Goal: Communication & Community: Answer question/provide support

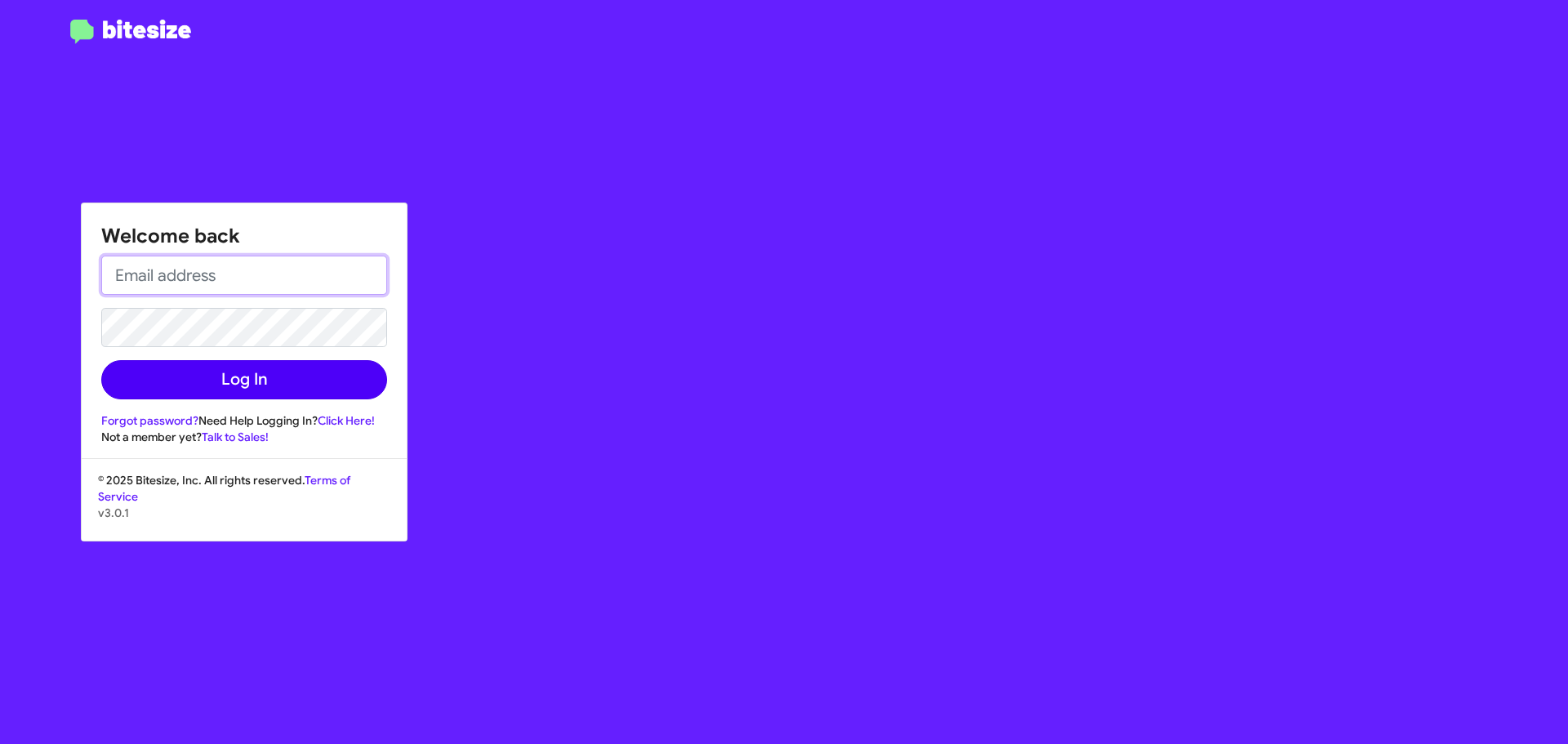
type input "[EMAIL_ADDRESS][DOMAIN_NAME]"
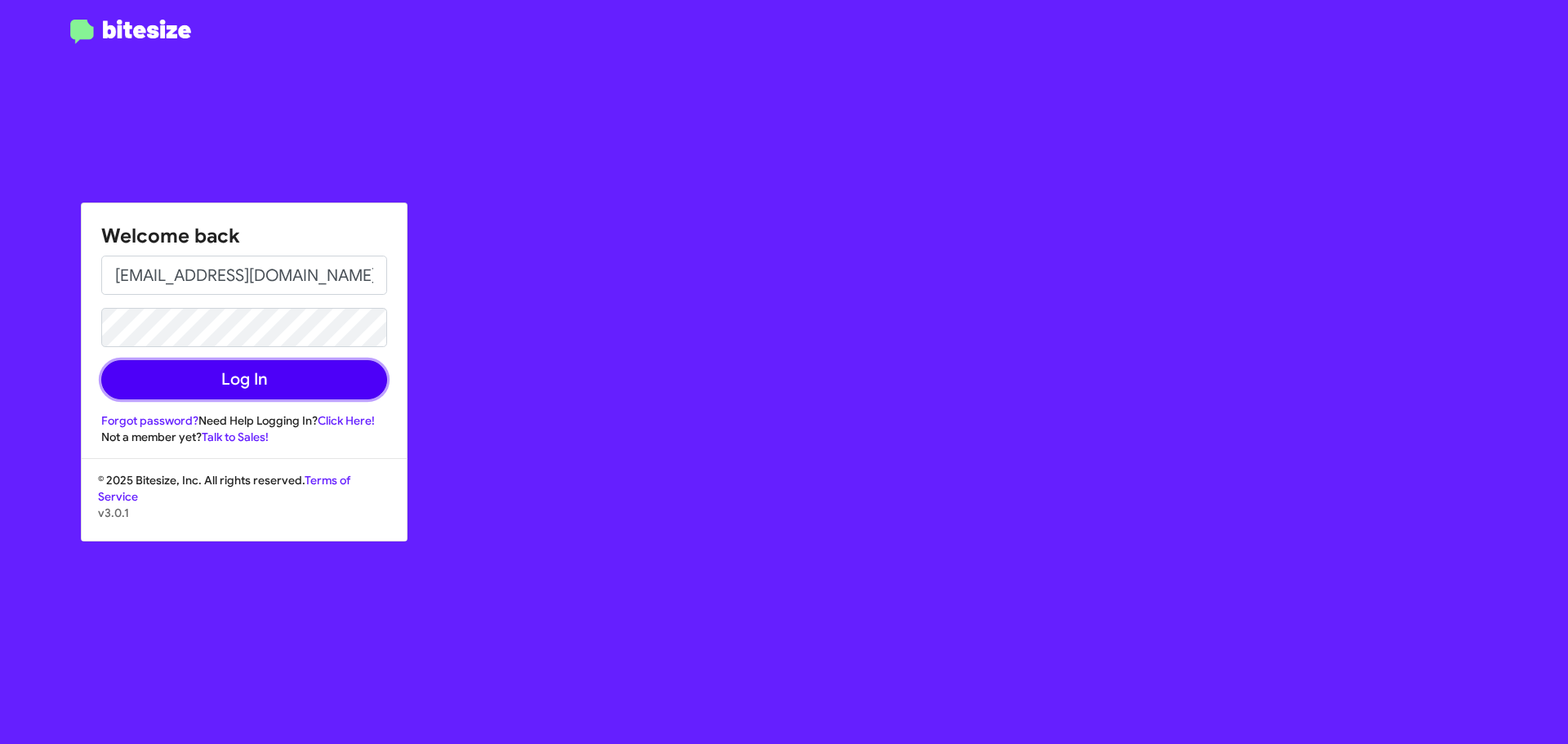
click at [270, 389] on button "Log In" at bounding box center [244, 379] width 286 height 39
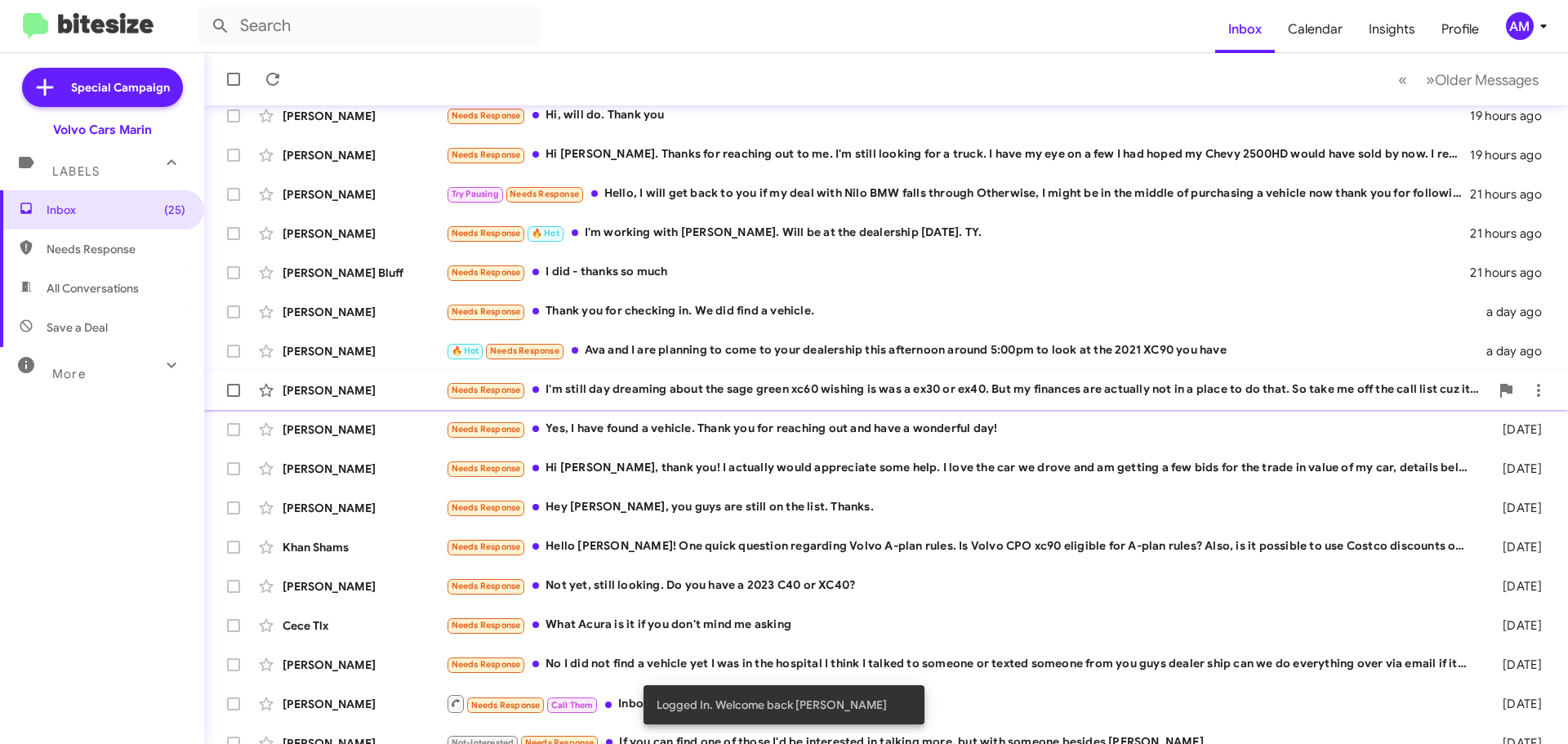
scroll to position [204, 0]
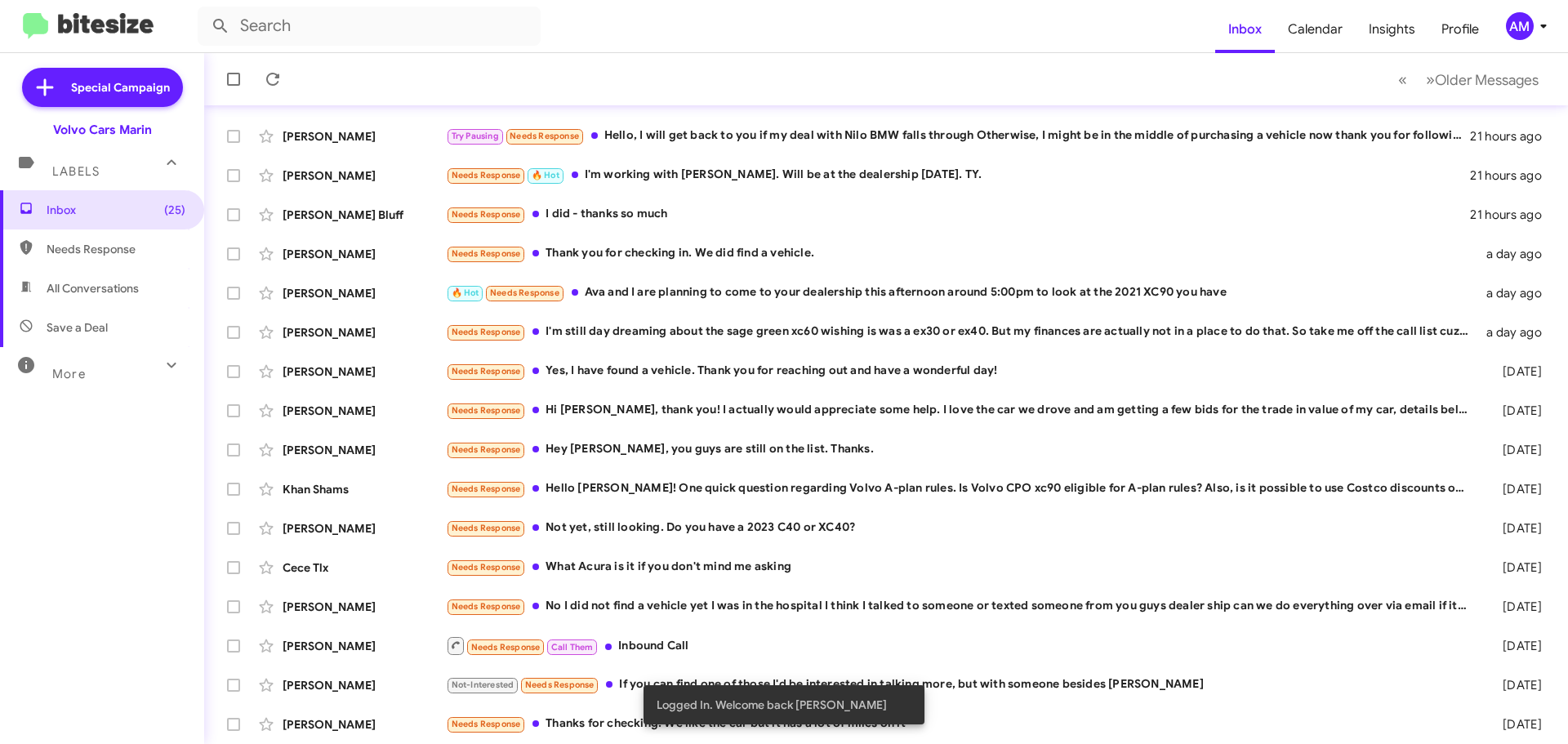
click at [1080, 37] on form at bounding box center [706, 26] width 1018 height 39
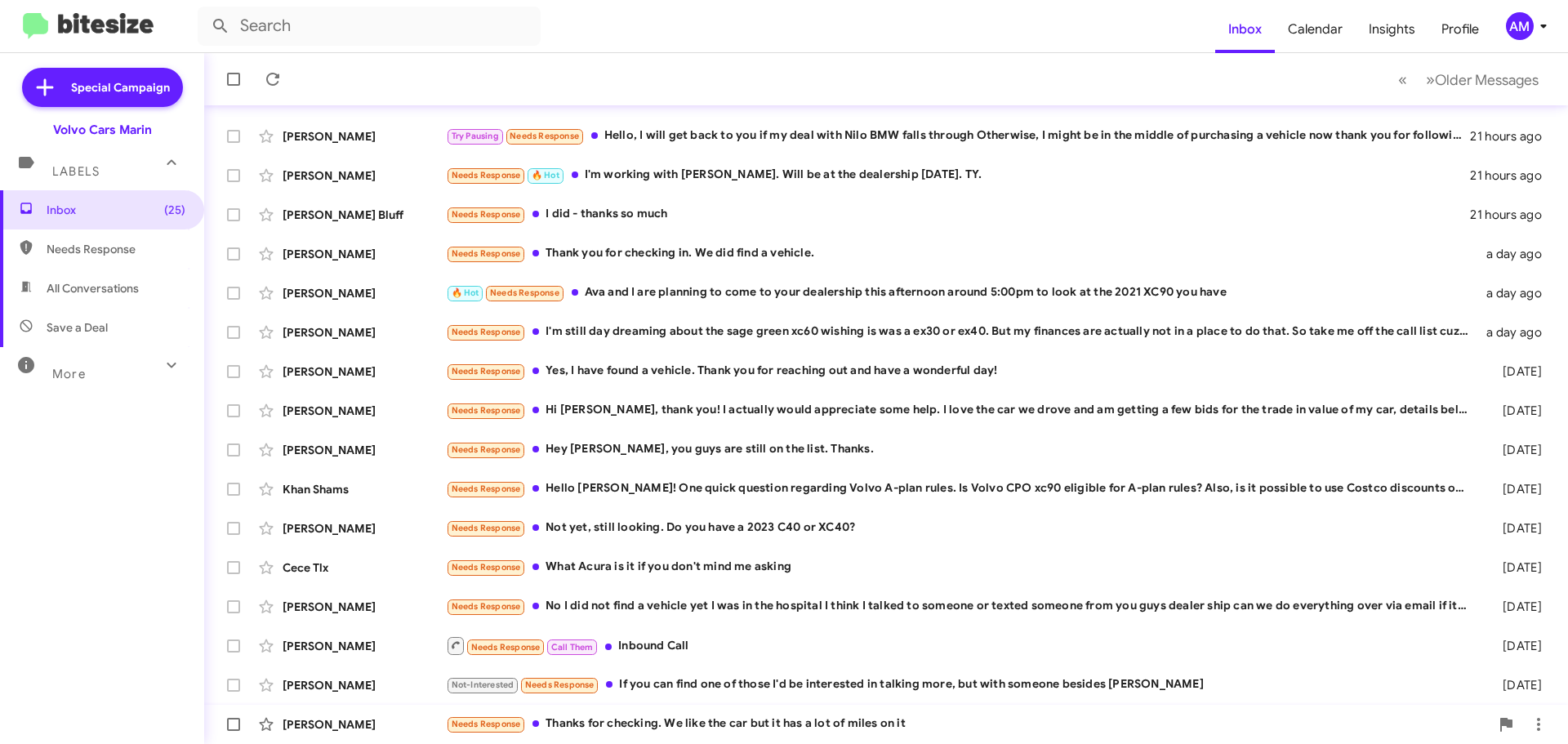
click at [787, 730] on div "Needs Response Thanks for checking. We like the car but it has a lot of miles o…" at bounding box center [967, 724] width 1043 height 19
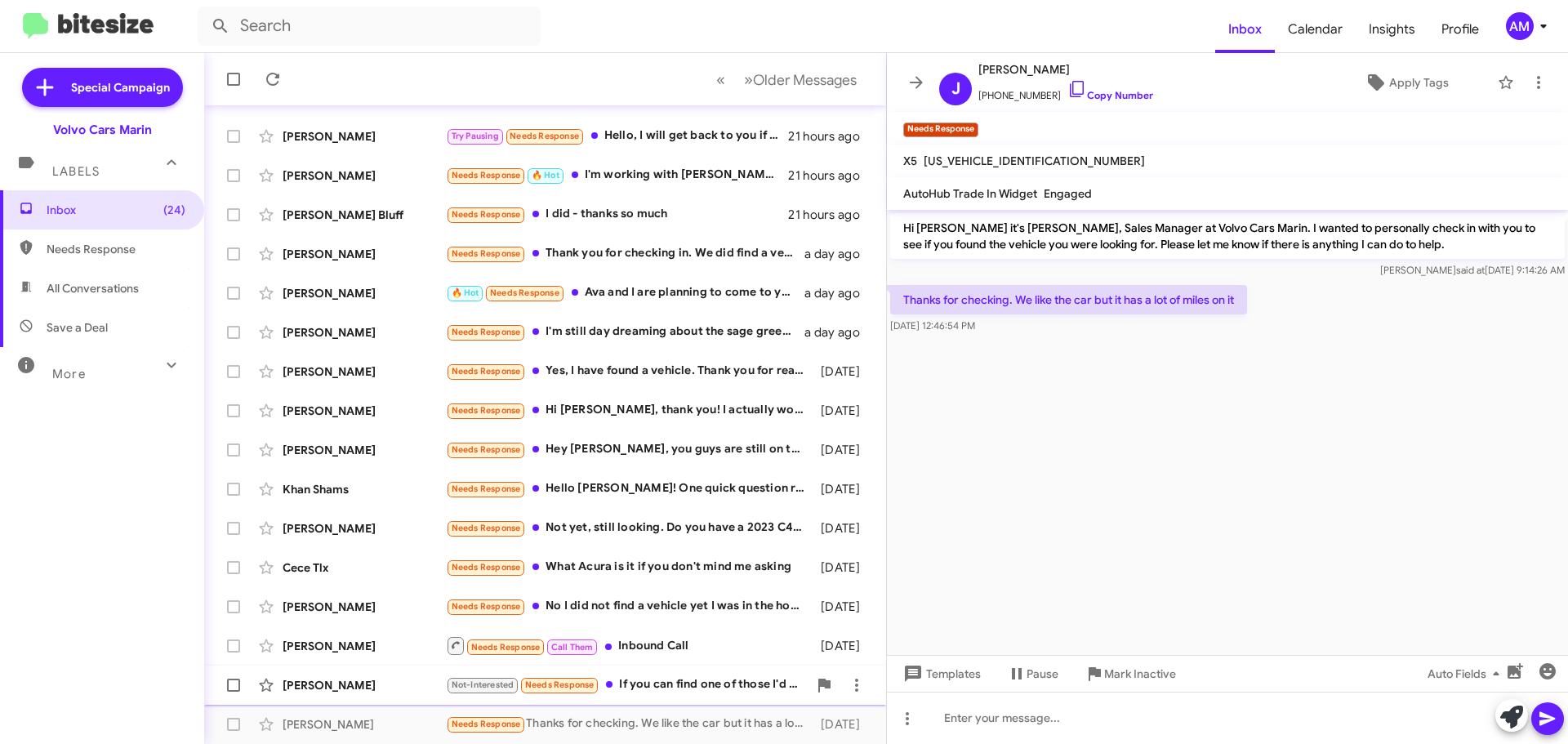
click at [379, 682] on div "[PERSON_NAME]" at bounding box center [365, 684] width 164 height 16
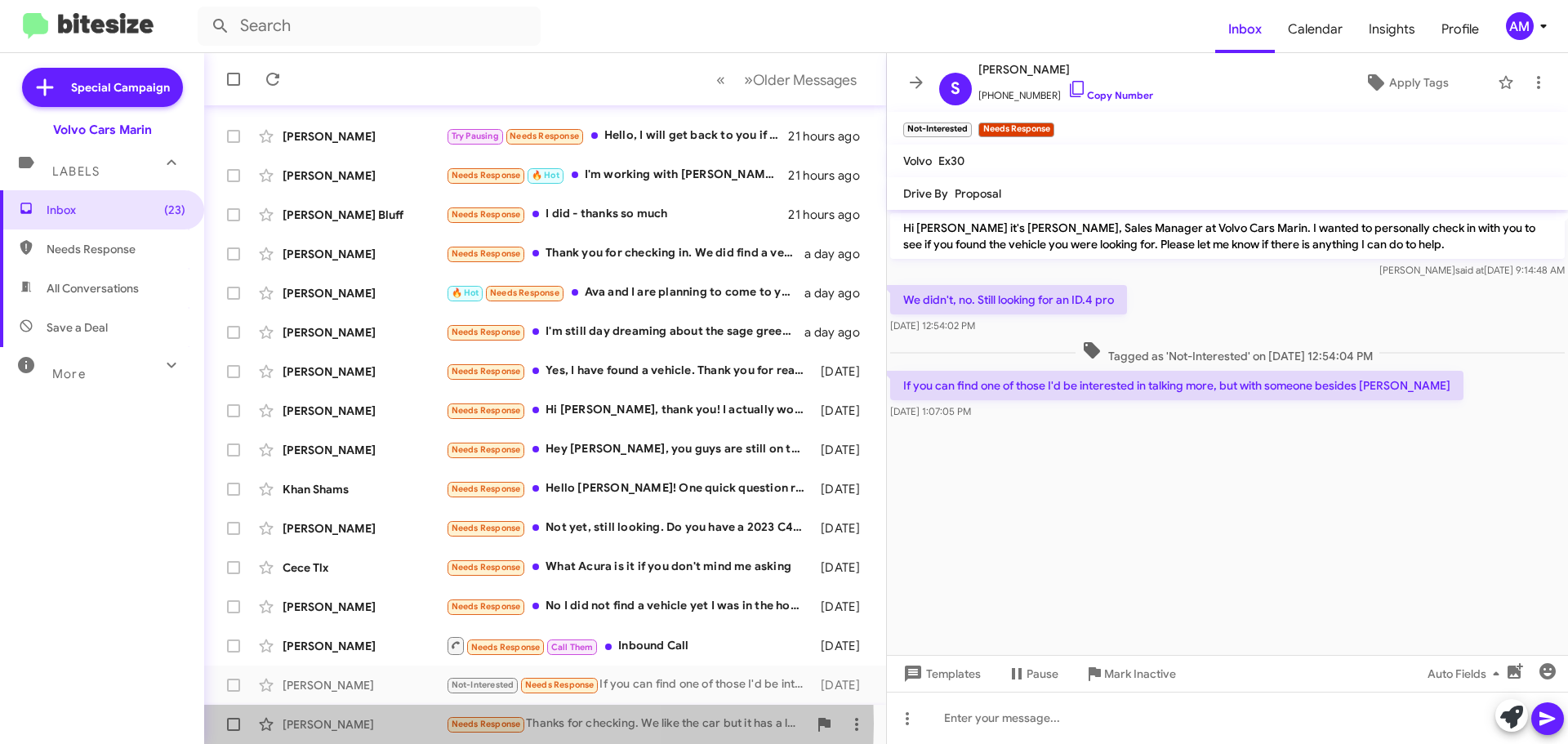
click at [352, 723] on div "[PERSON_NAME]" at bounding box center [365, 723] width 164 height 16
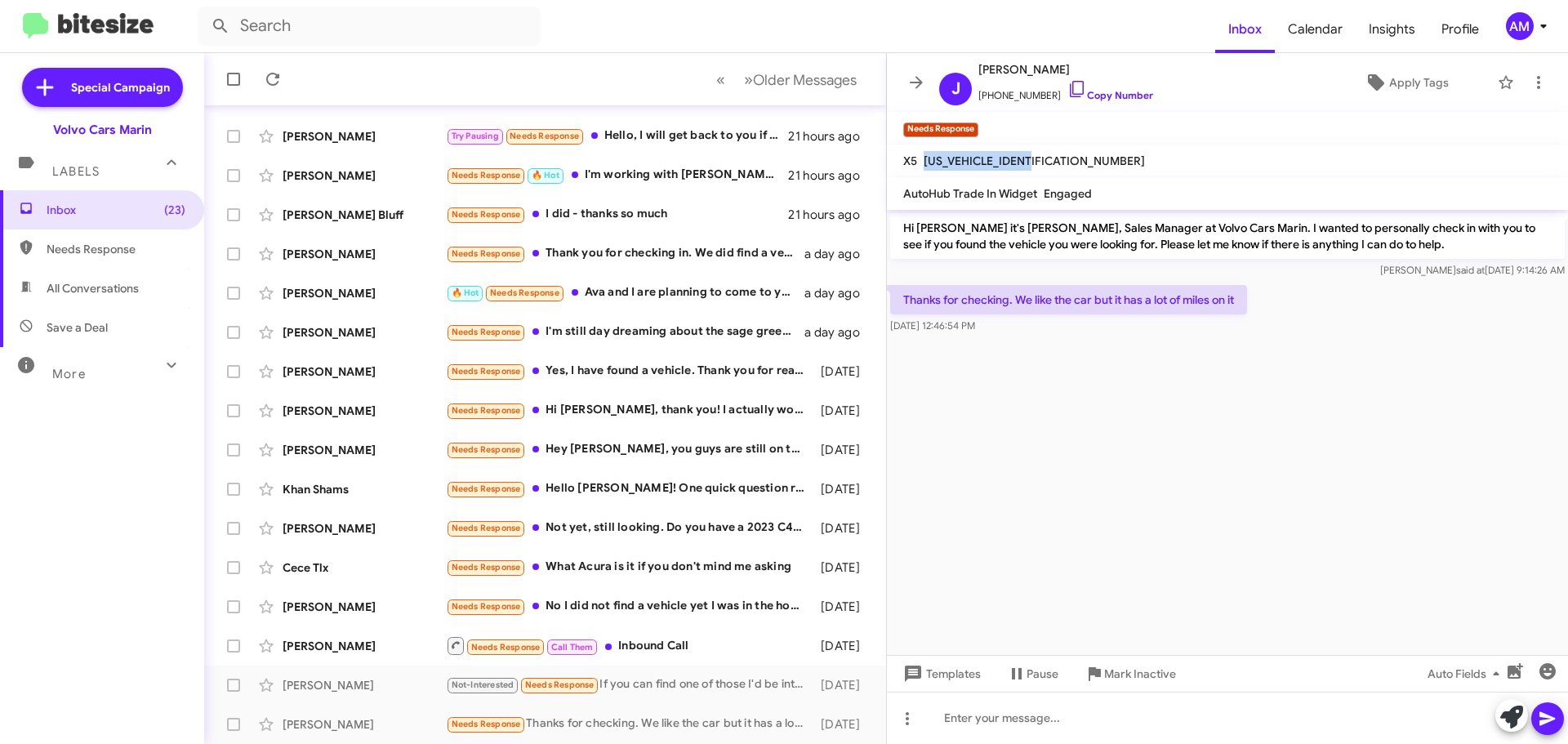
drag, startPoint x: 923, startPoint y: 164, endPoint x: 1042, endPoint y: 174, distance: 119.4
click at [1042, 174] on mat-toolbar "X5 [US_VEHICLE_IDENTIFICATION_NUMBER]" at bounding box center [1227, 161] width 681 height 32
copy span "[US_VEHICLE_IDENTIFICATION_NUMBER]"
drag, startPoint x: 982, startPoint y: 71, endPoint x: 1055, endPoint y: 71, distance: 73.0
click at [1055, 71] on span "[PERSON_NAME]" at bounding box center [1066, 69] width 175 height 20
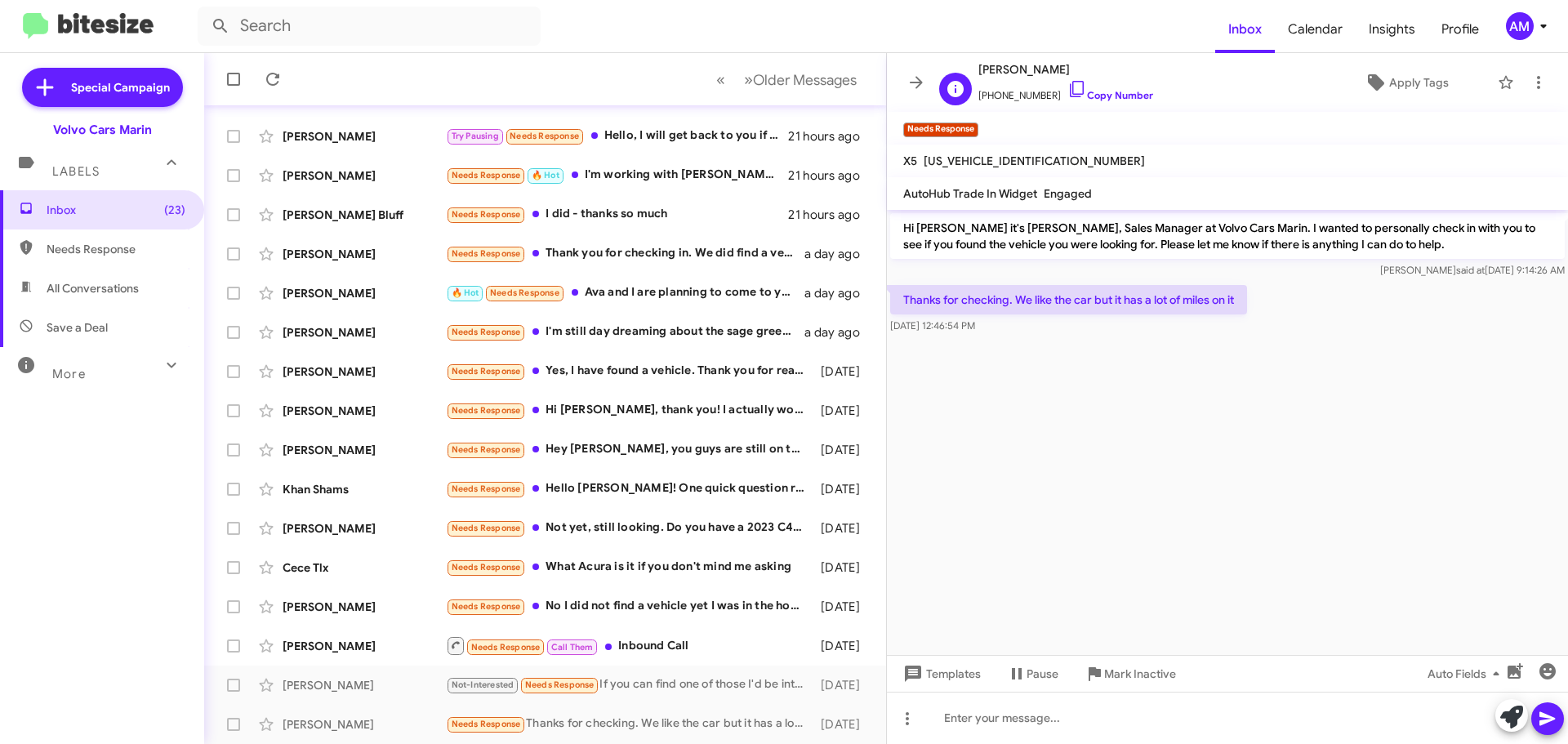
click at [978, 69] on div "J [PERSON_NAME] [PHONE_NUMBER] Copy Number" at bounding box center [1043, 83] width 221 height 46
drag, startPoint x: 980, startPoint y: 70, endPoint x: 1049, endPoint y: 70, distance: 69.0
click at [1049, 70] on span "[PERSON_NAME]" at bounding box center [1066, 69] width 175 height 20
copy span "[PERSON_NAME]"
click at [375, 654] on div "[PERSON_NAME] Needs Response Call Them Inbound Call [DATE]" at bounding box center [545, 645] width 656 height 32
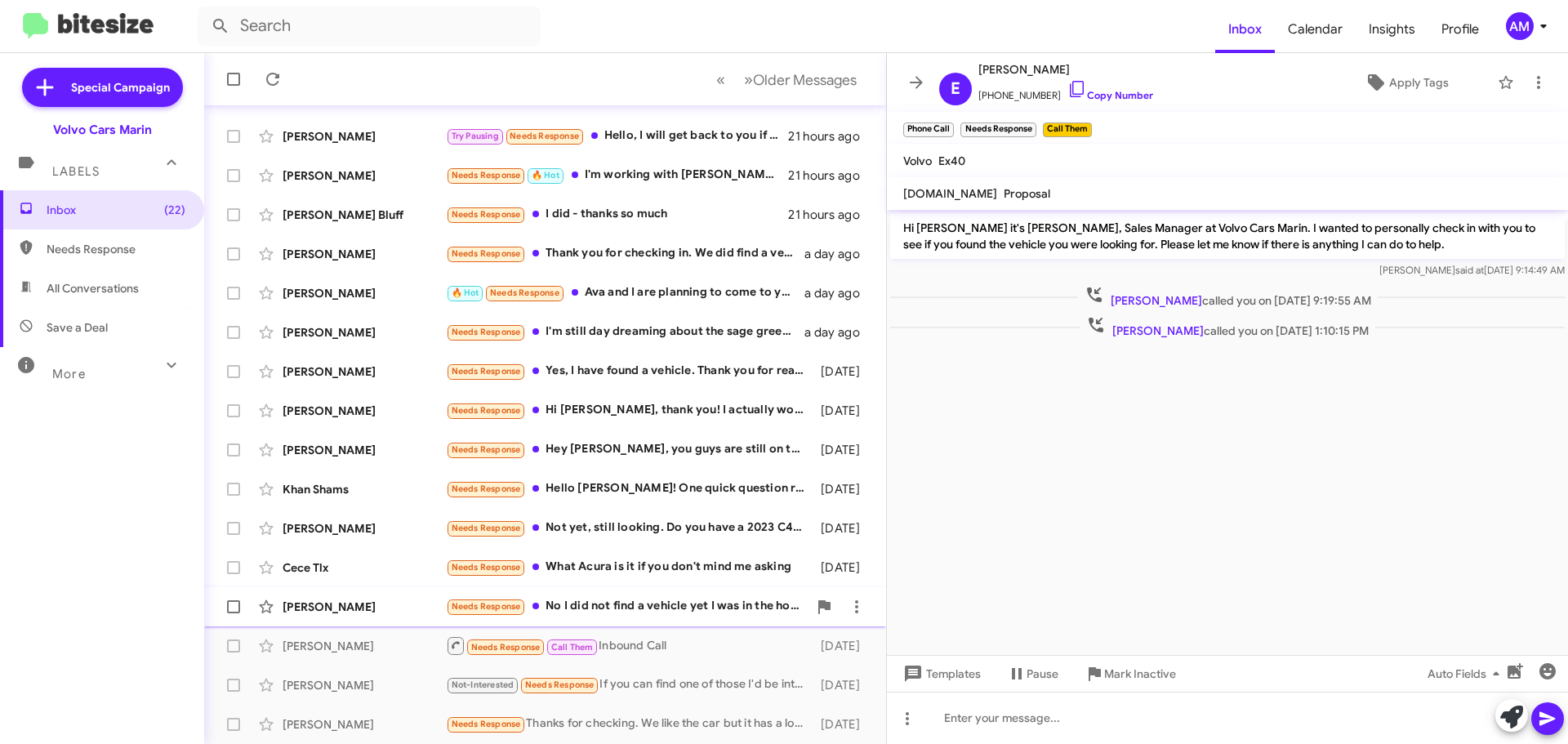
click at [370, 605] on div "[PERSON_NAME]" at bounding box center [365, 606] width 164 height 16
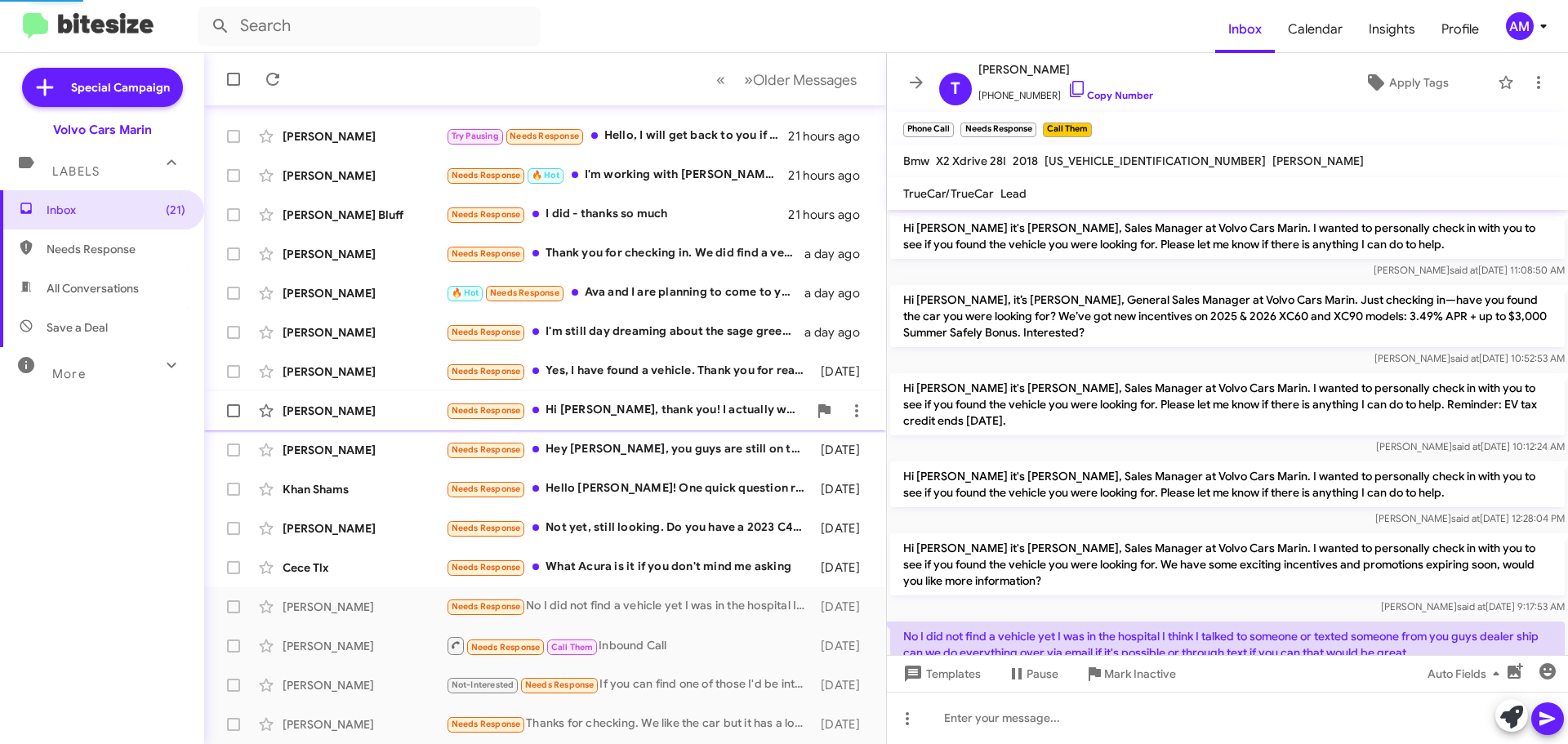
scroll to position [60, 0]
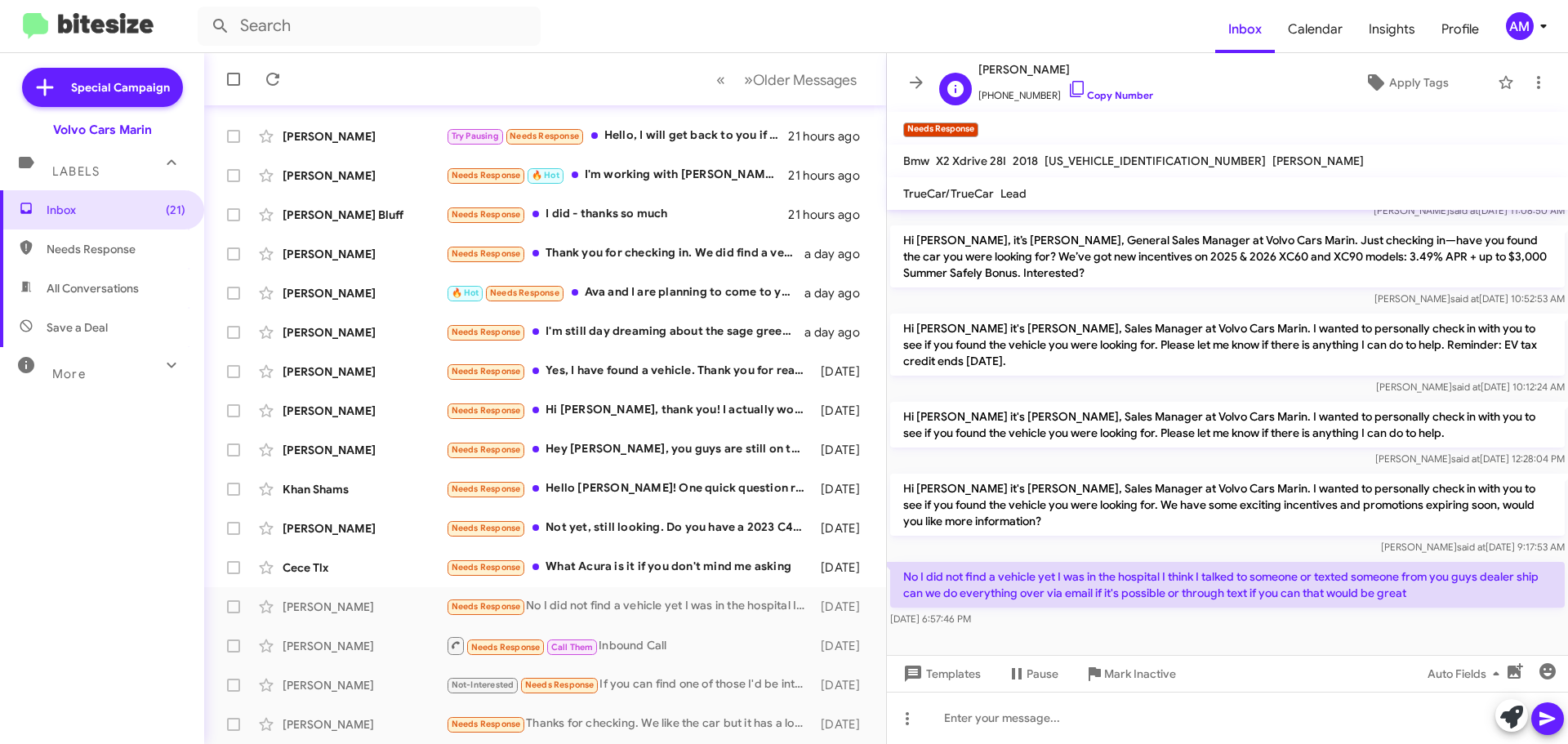
drag, startPoint x: 977, startPoint y: 69, endPoint x: 1069, endPoint y: 72, distance: 92.0
click at [1069, 72] on div "[PERSON_NAME] [PHONE_NUMBER] Copy Number" at bounding box center [1043, 83] width 221 height 46
copy span "[PERSON_NAME]"
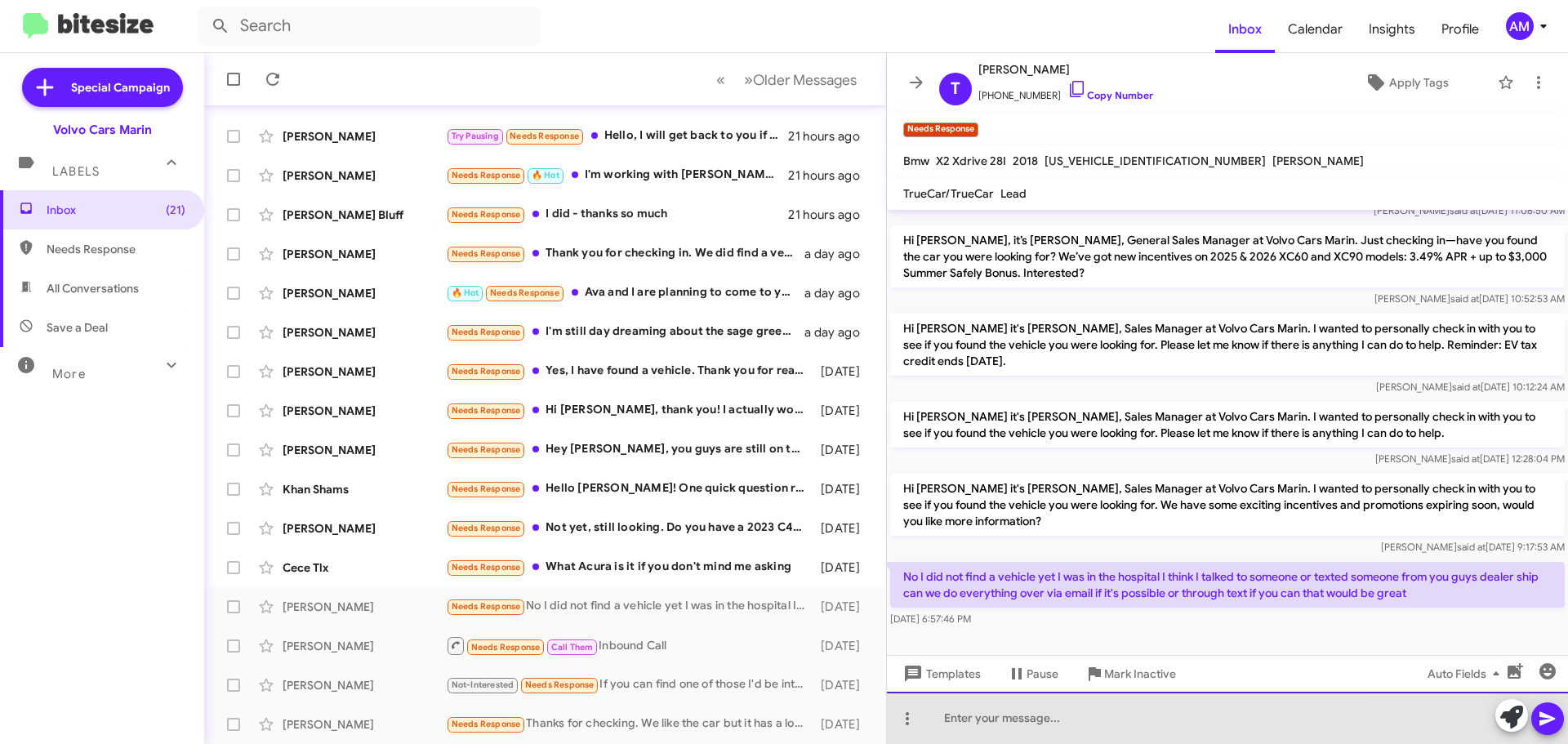
click at [1054, 728] on div at bounding box center [1227, 717] width 681 height 52
click at [1204, 720] on div "I hope you are doing well. We will reach out to" at bounding box center [1227, 717] width 681 height 52
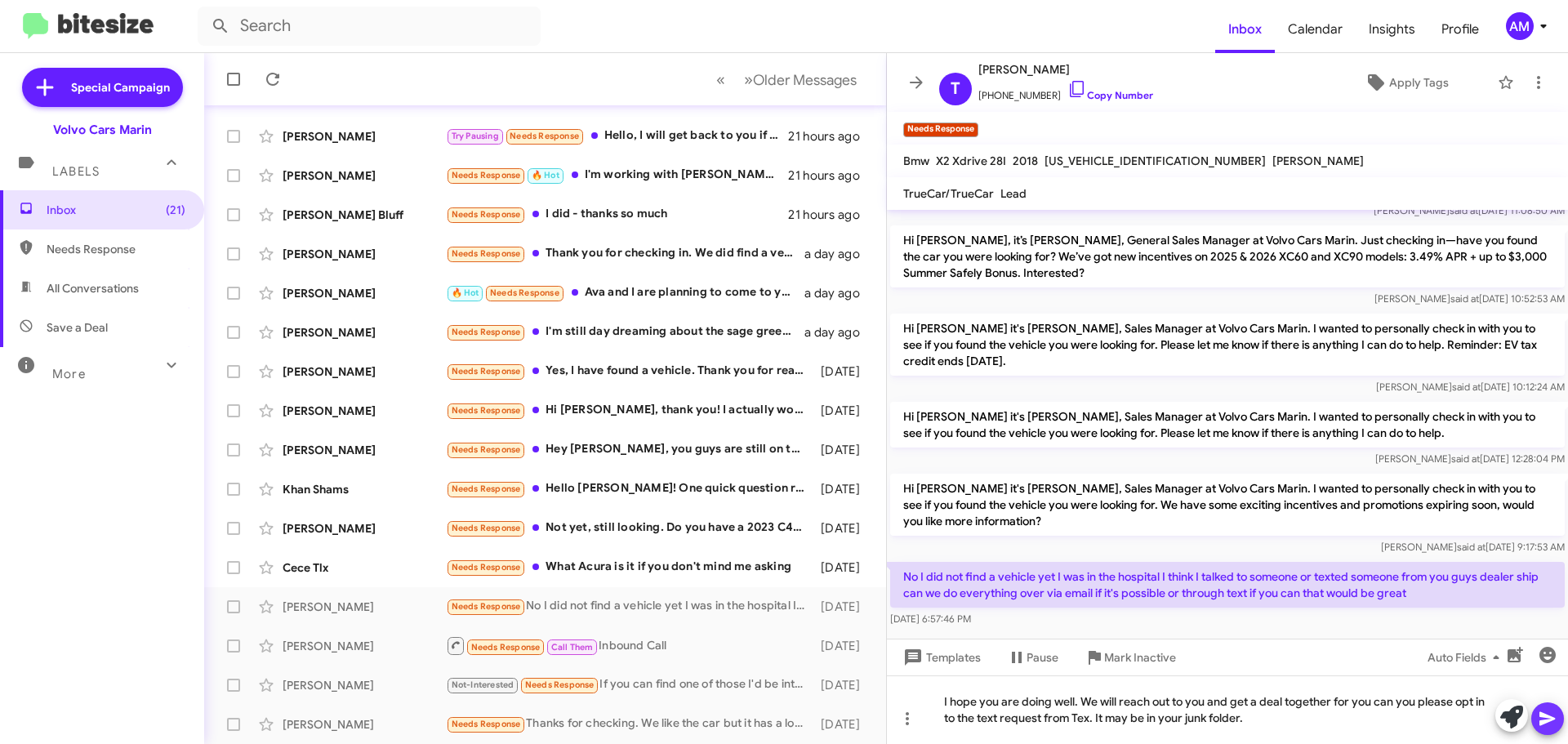
click at [1547, 723] on icon at bounding box center [1547, 718] width 20 height 20
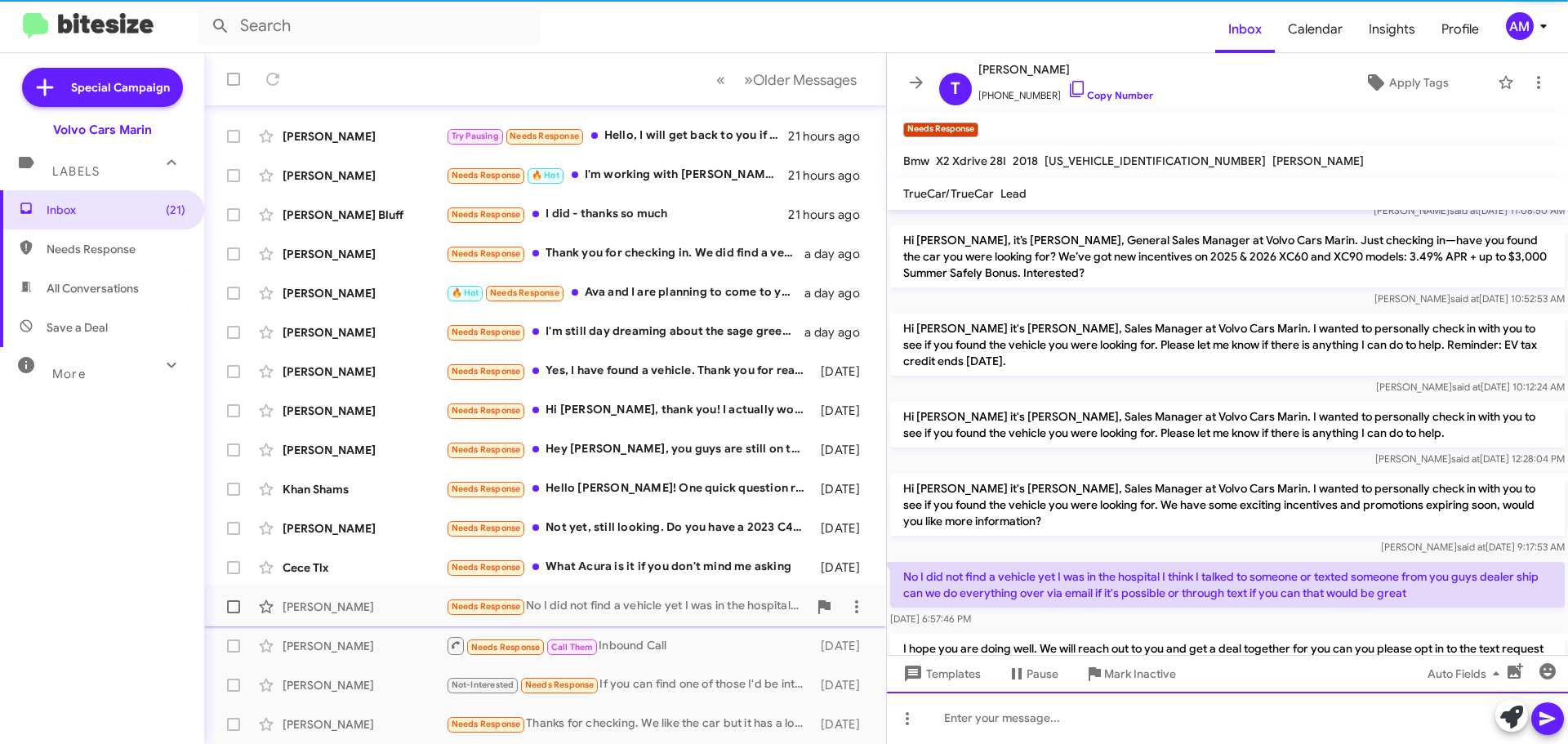
scroll to position [135, 0]
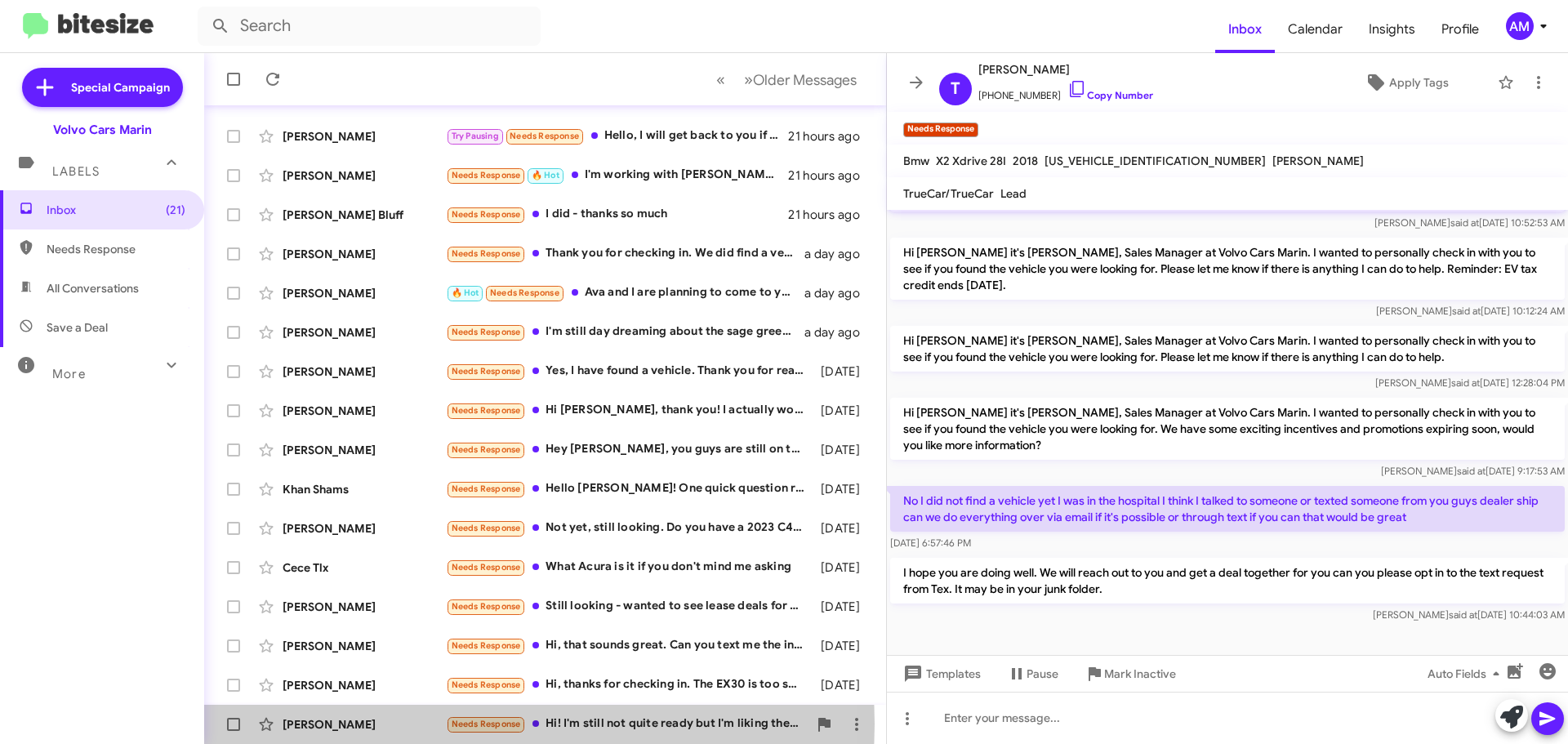
click at [347, 723] on div "[PERSON_NAME]" at bounding box center [365, 723] width 164 height 16
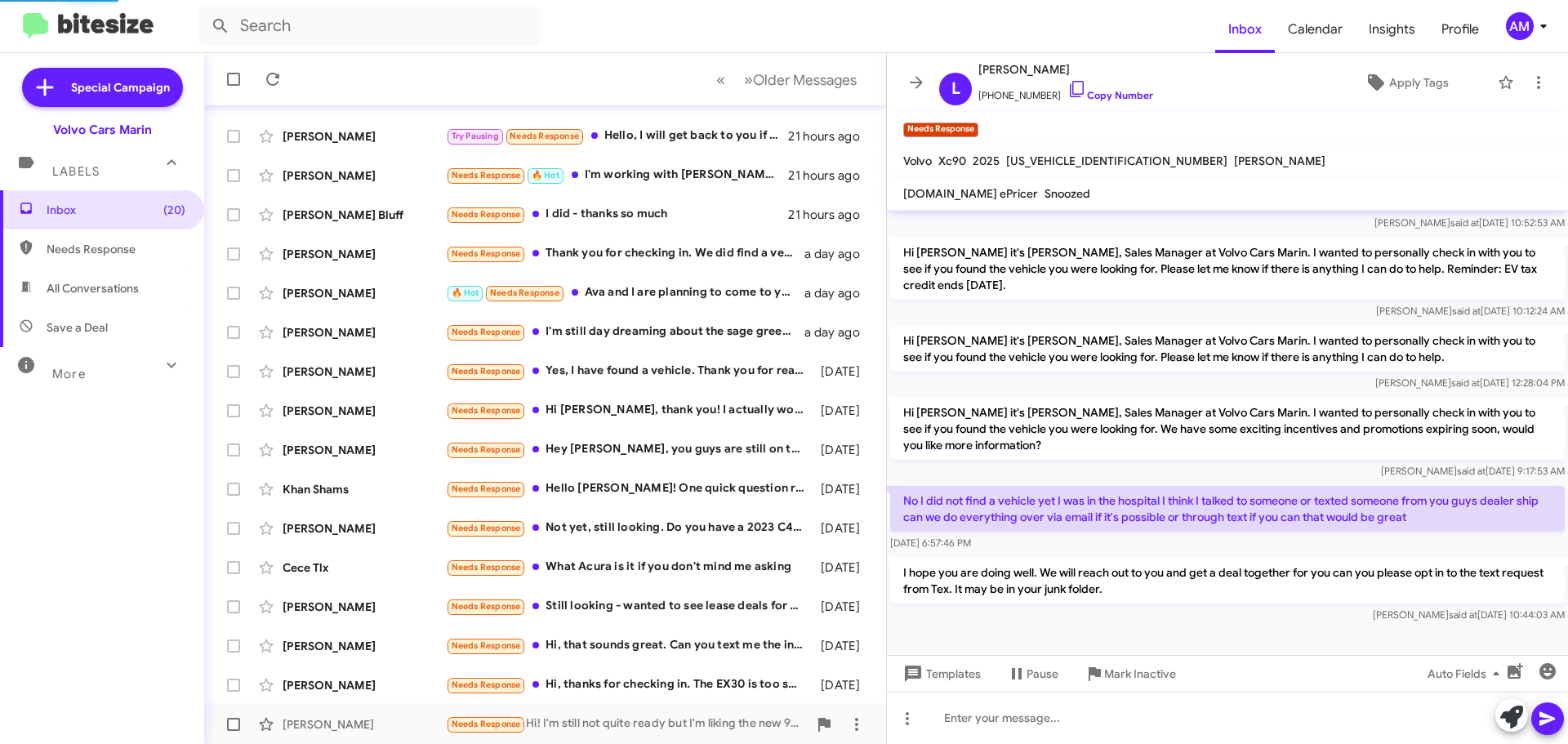
scroll to position [152, 0]
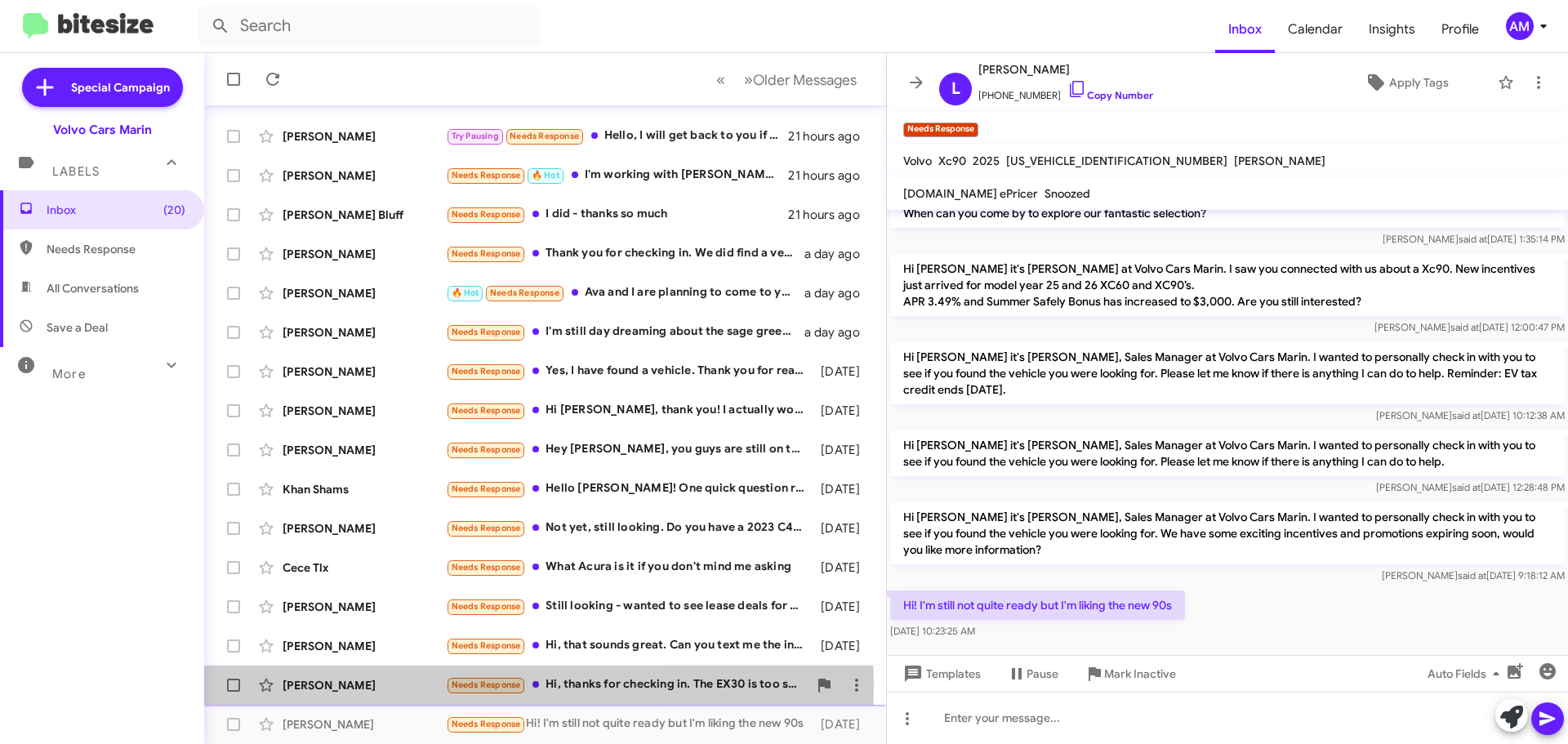
click at [351, 685] on div "[PERSON_NAME]" at bounding box center [365, 684] width 164 height 16
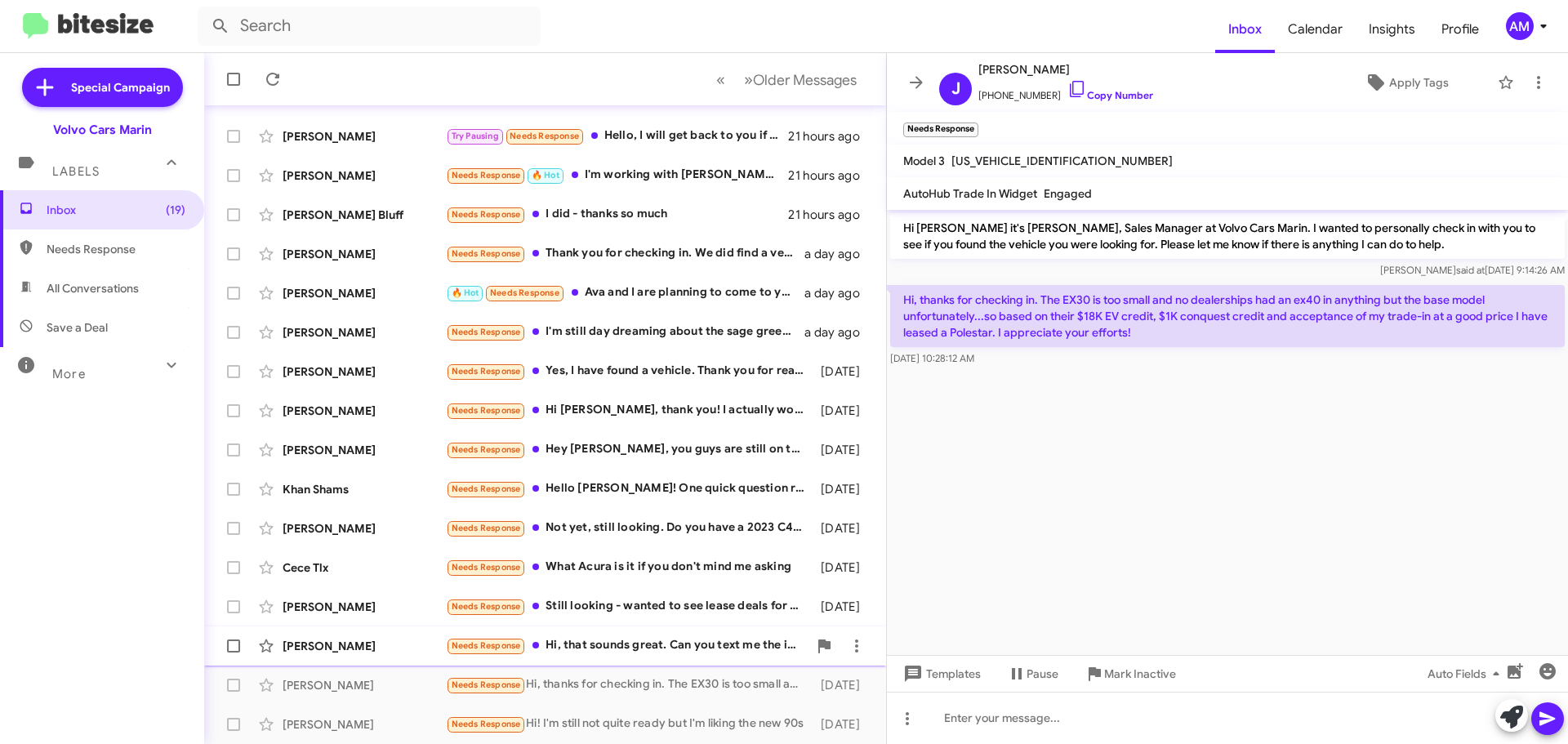
click at [393, 652] on div "[PERSON_NAME]" at bounding box center [365, 645] width 164 height 16
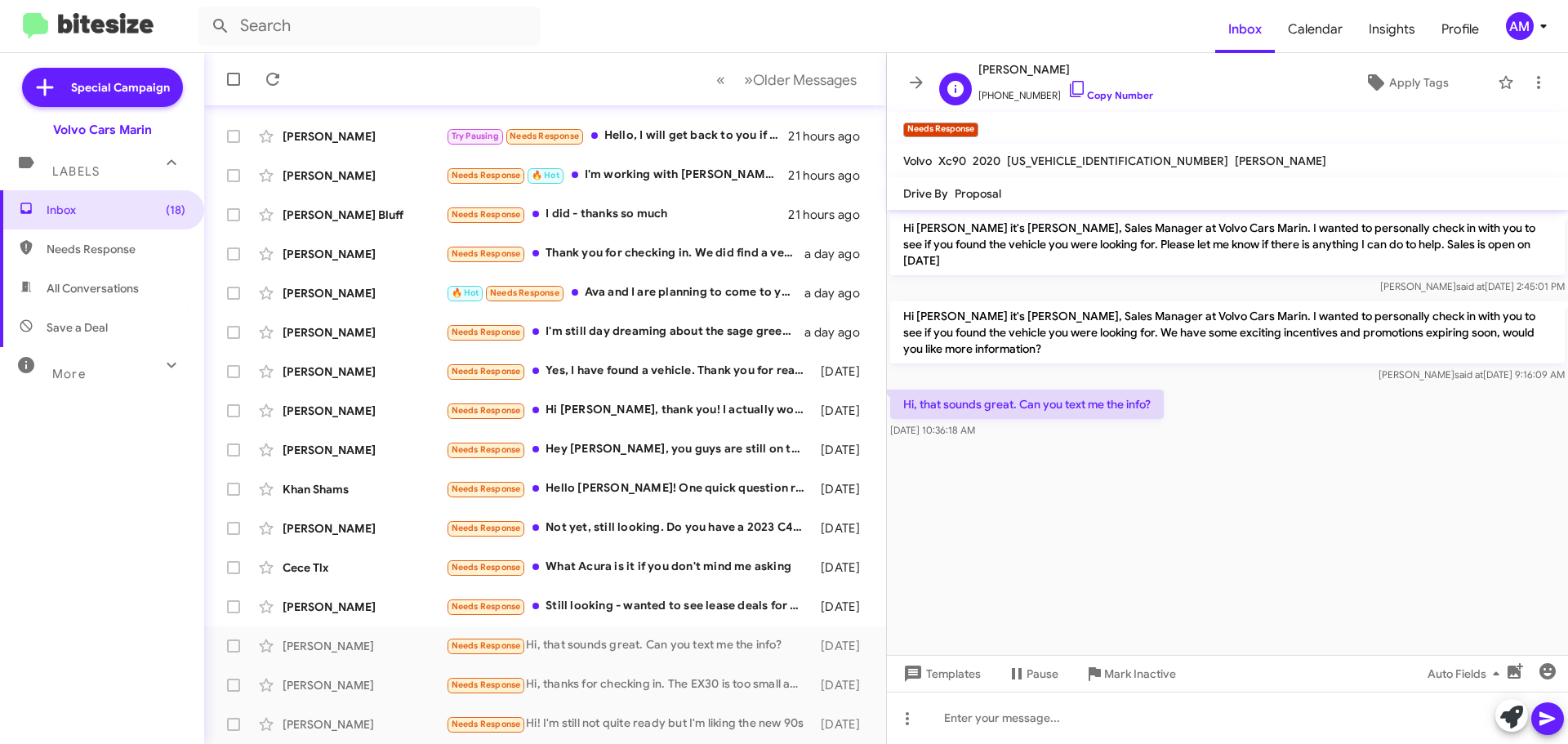
drag, startPoint x: 979, startPoint y: 68, endPoint x: 1070, endPoint y: 75, distance: 91.3
click at [1070, 75] on span "[PERSON_NAME]" at bounding box center [1066, 69] width 175 height 20
copy span "[PERSON_NAME]"
